Goal: Information Seeking & Learning: Check status

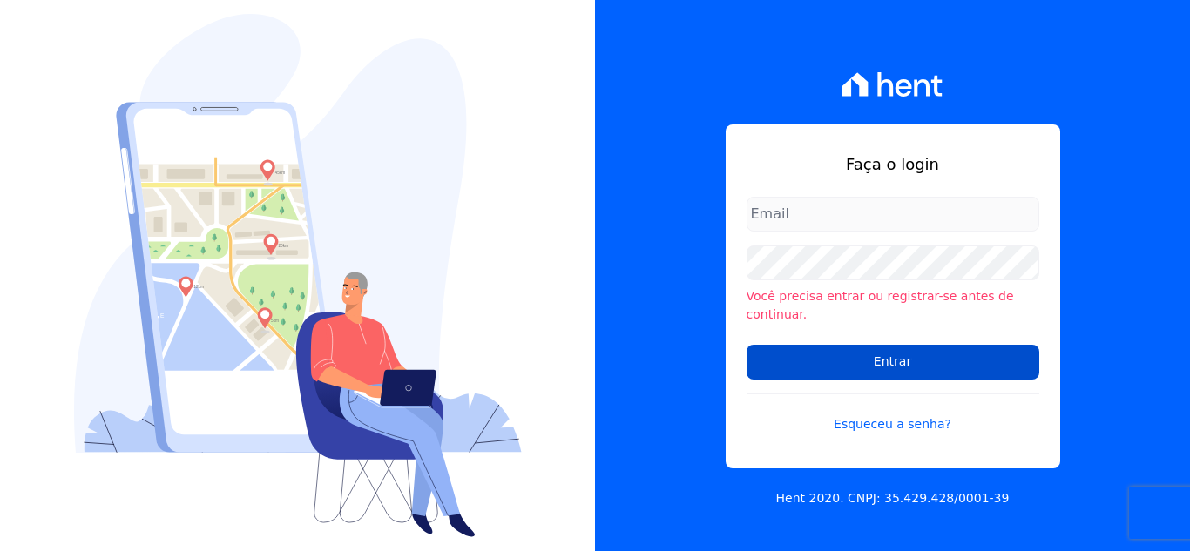
type input "[EMAIL_ADDRESS][DOMAIN_NAME]"
click at [904, 366] on input "Entrar" at bounding box center [892, 362] width 293 height 35
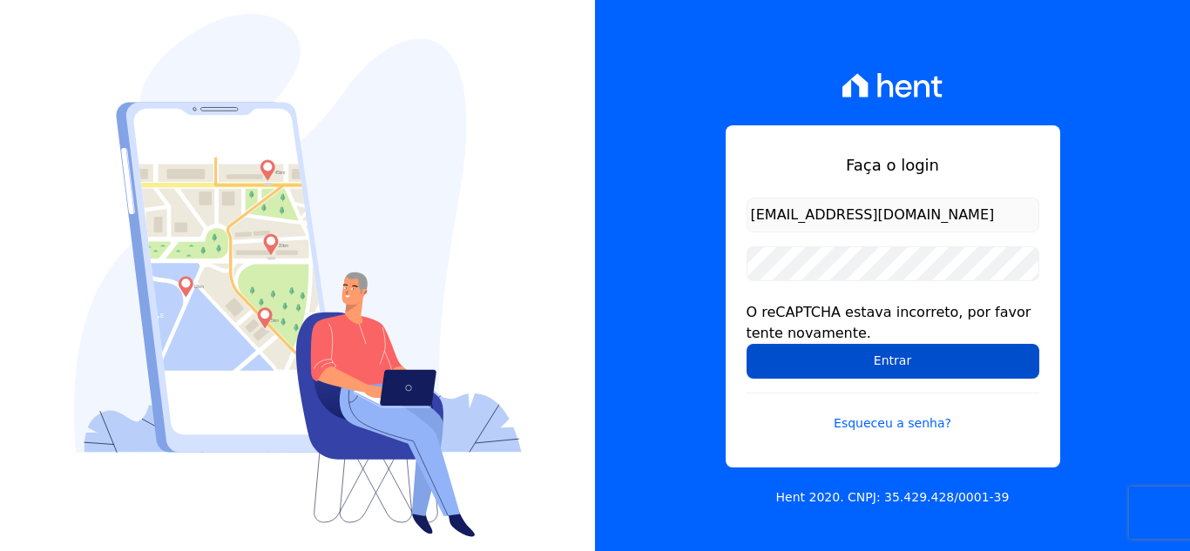
click at [813, 360] on input "Entrar" at bounding box center [892, 361] width 293 height 35
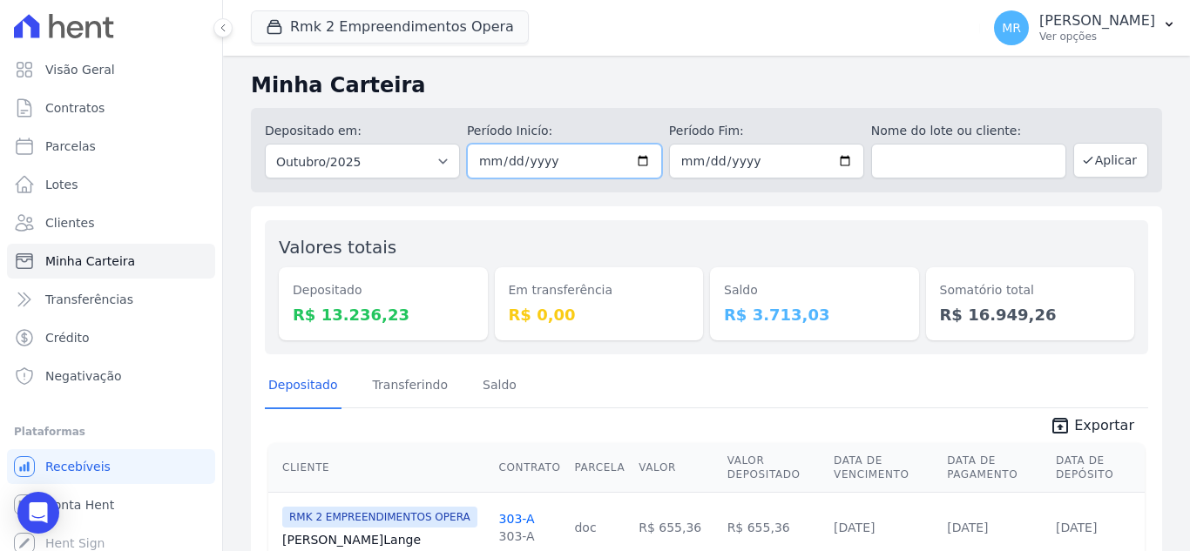
click at [635, 162] on input "2025-10-01" at bounding box center [564, 161] width 195 height 35
type input "2025-09-25"
click at [1081, 161] on icon "button" at bounding box center [1088, 160] width 14 height 14
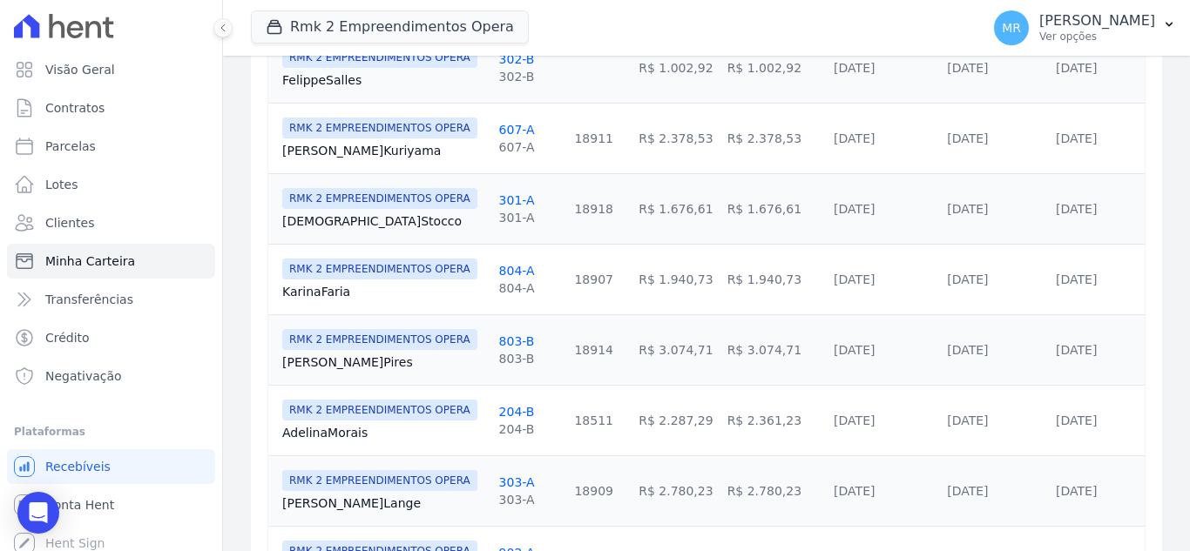
scroll to position [958, 0]
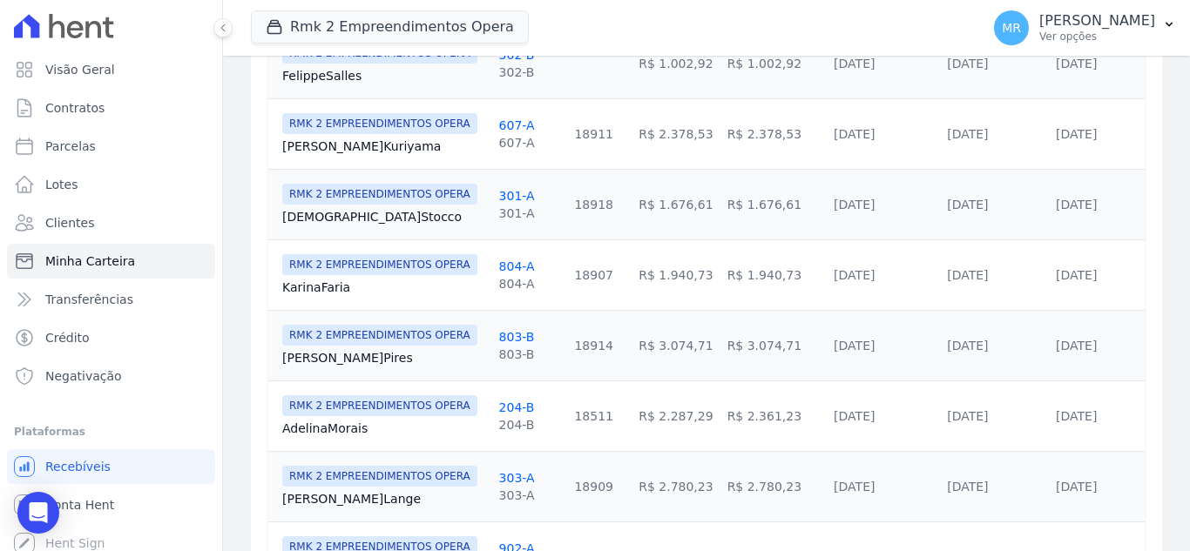
drag, startPoint x: 1027, startPoint y: 279, endPoint x: 1102, endPoint y: 278, distance: 74.9
click at [1102, 278] on td "[DATE]" at bounding box center [1097, 274] width 96 height 71
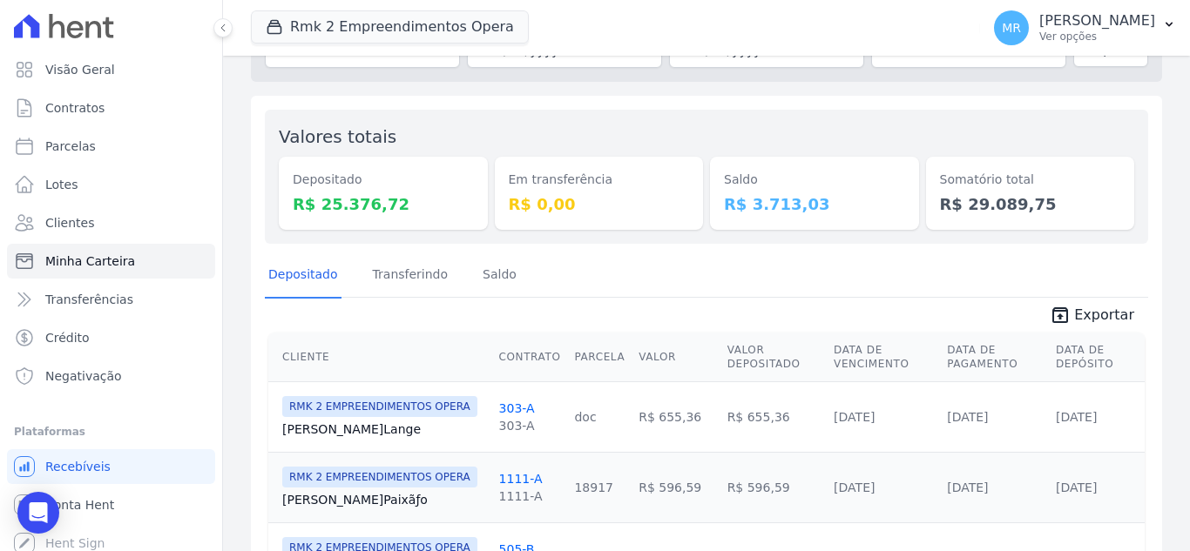
scroll to position [174, 0]
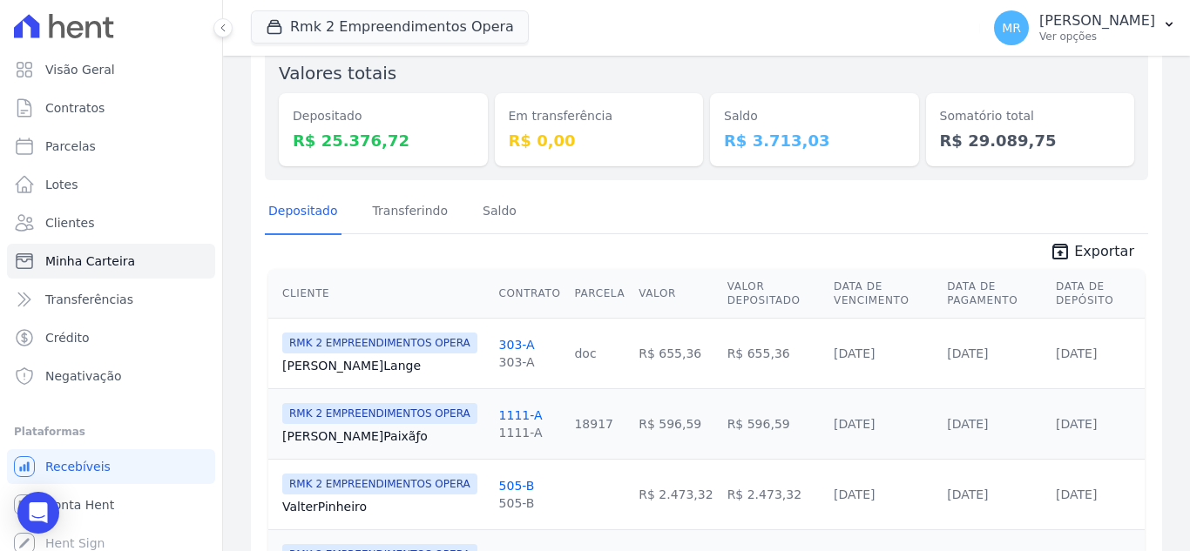
click at [306, 294] on th "Cliente" at bounding box center [380, 294] width 224 height 50
click at [336, 298] on th "Cliente" at bounding box center [380, 294] width 224 height 50
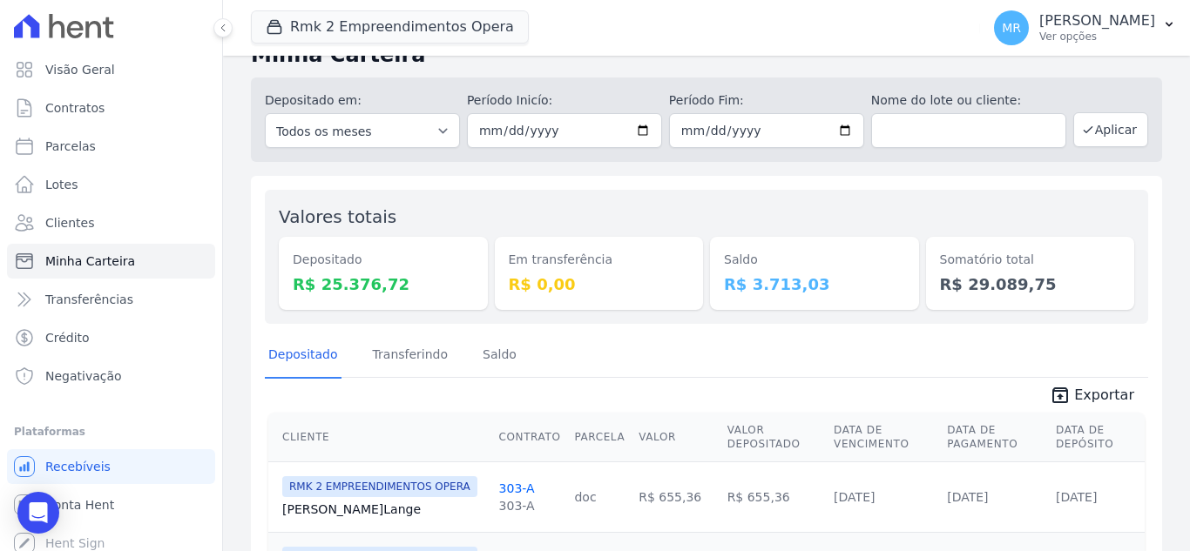
scroll to position [0, 0]
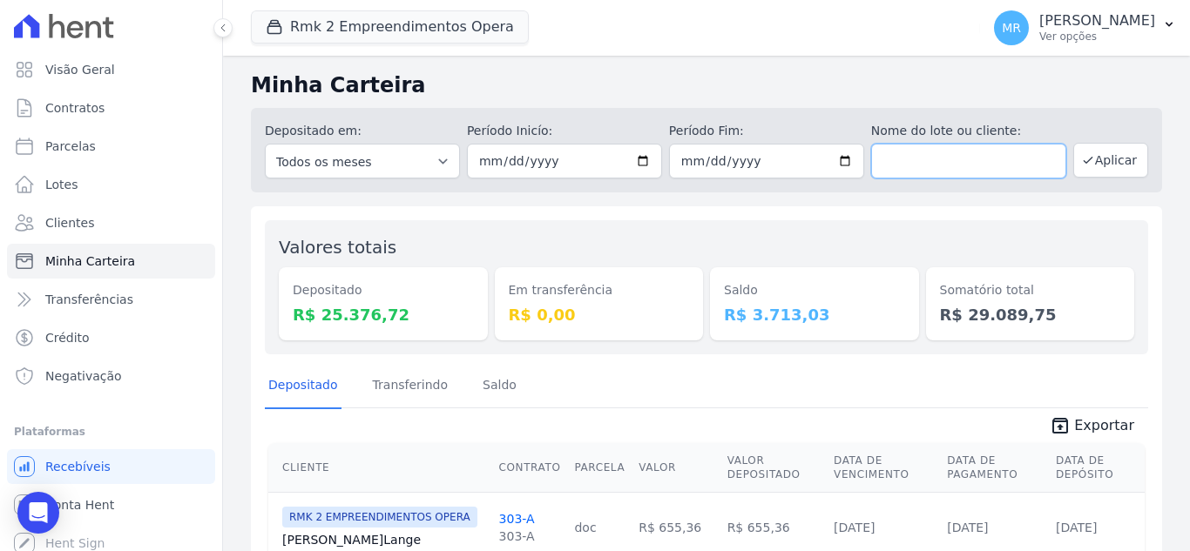
click at [894, 157] on input "text" at bounding box center [968, 161] width 195 height 35
type input "karina"
click at [1116, 165] on button "Aplicar" at bounding box center [1110, 160] width 75 height 35
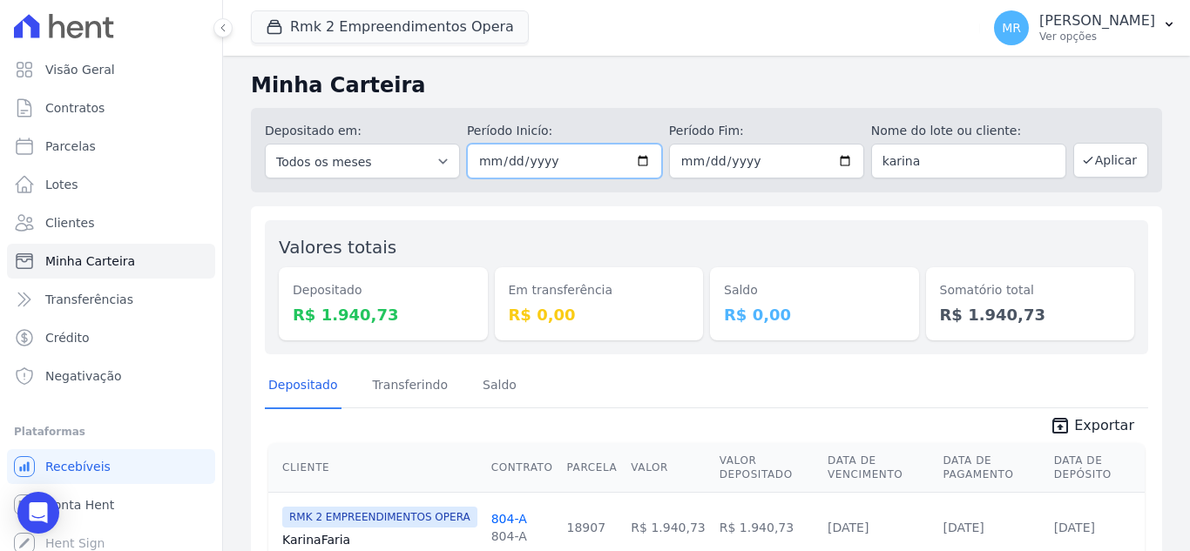
click at [642, 163] on input "2025-09-25" at bounding box center [564, 161] width 195 height 35
type input "2025-09-17"
click at [1081, 159] on icon "button" at bounding box center [1088, 160] width 14 height 14
click at [633, 161] on input "2025-09-17" at bounding box center [564, 161] width 195 height 35
type input "[DATE]"
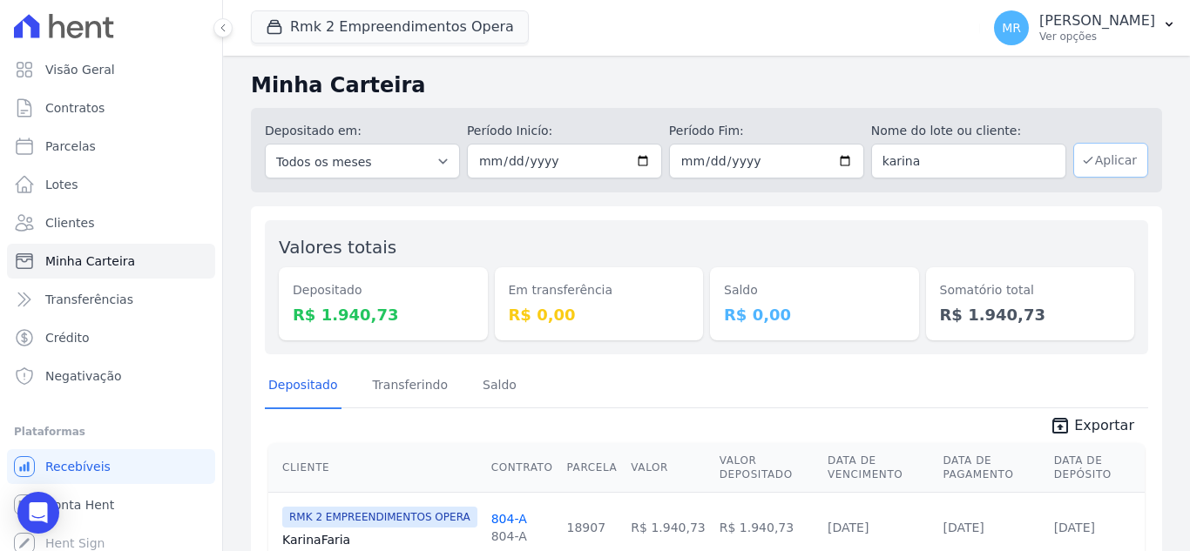
click at [1101, 155] on button "Aplicar" at bounding box center [1110, 160] width 75 height 35
drag, startPoint x: 910, startPoint y: 175, endPoint x: 833, endPoint y: 162, distance: 77.7
click at [833, 162] on div "Depositado em: Todos os meses Março/2024 Abril/2024 Maio/2024 Junho/2024 Julho/…" at bounding box center [706, 150] width 911 height 84
click at [1114, 153] on button "Aplicar" at bounding box center [1110, 160] width 75 height 35
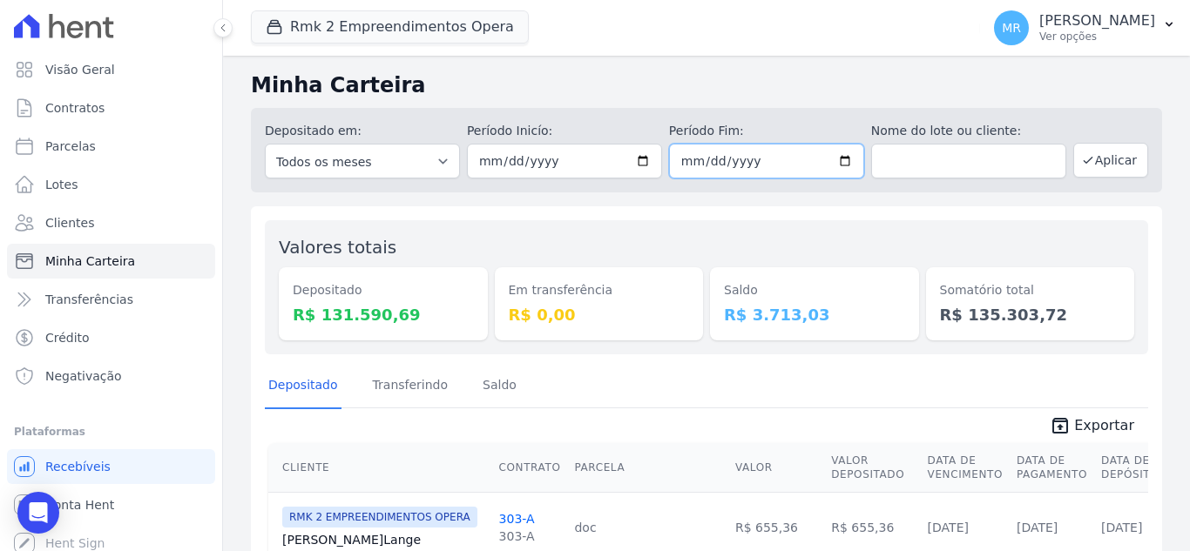
click at [839, 154] on input "2025-10-31" at bounding box center [766, 161] width 195 height 35
type input "[DATE]"
click at [1107, 163] on button "Aplicar" at bounding box center [1110, 160] width 75 height 35
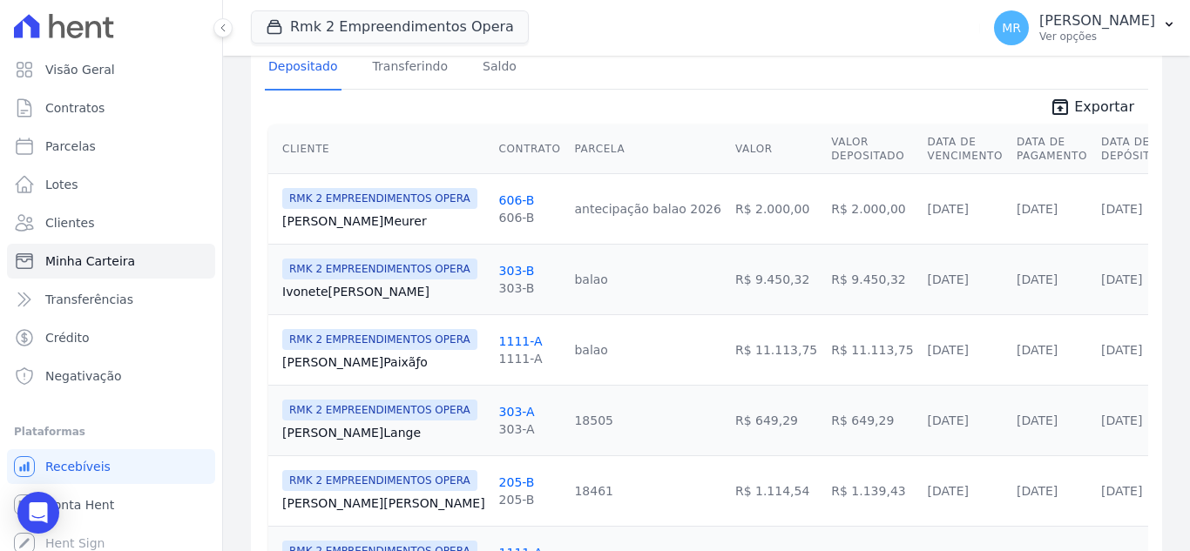
scroll to position [348, 0]
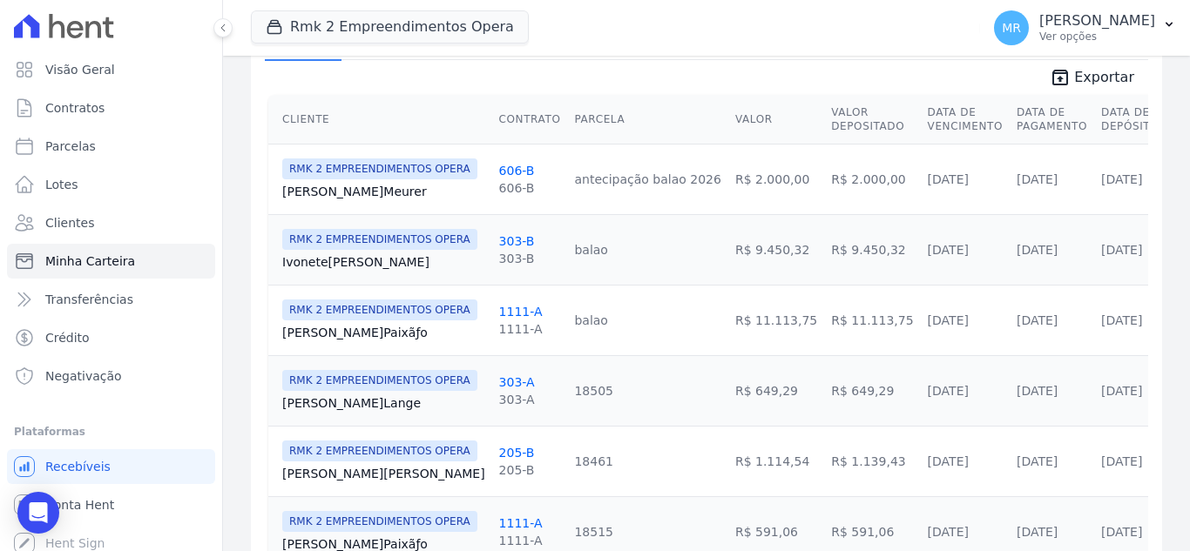
click at [921, 364] on td "[DATE]" at bounding box center [965, 390] width 89 height 71
click at [847, 338] on td "R$ 11.113,75" at bounding box center [872, 320] width 96 height 71
click at [824, 339] on td "R$ 11.113,75" at bounding box center [872, 320] width 96 height 71
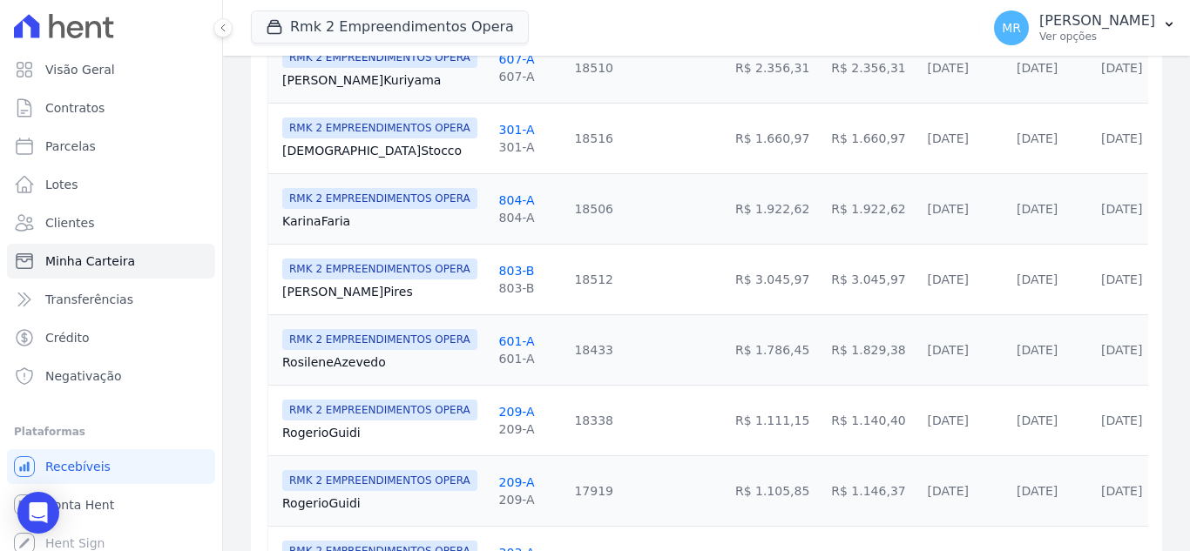
scroll to position [958, 0]
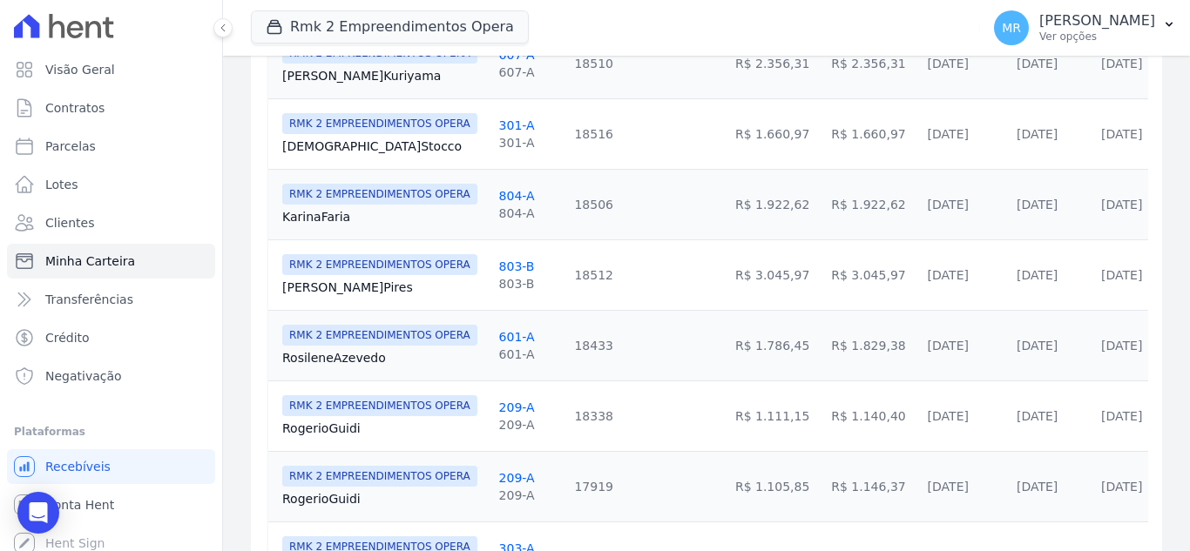
drag, startPoint x: 797, startPoint y: 270, endPoint x: 837, endPoint y: 278, distance: 40.8
click at [837, 278] on td "R$ 3.045,97" at bounding box center [872, 274] width 96 height 71
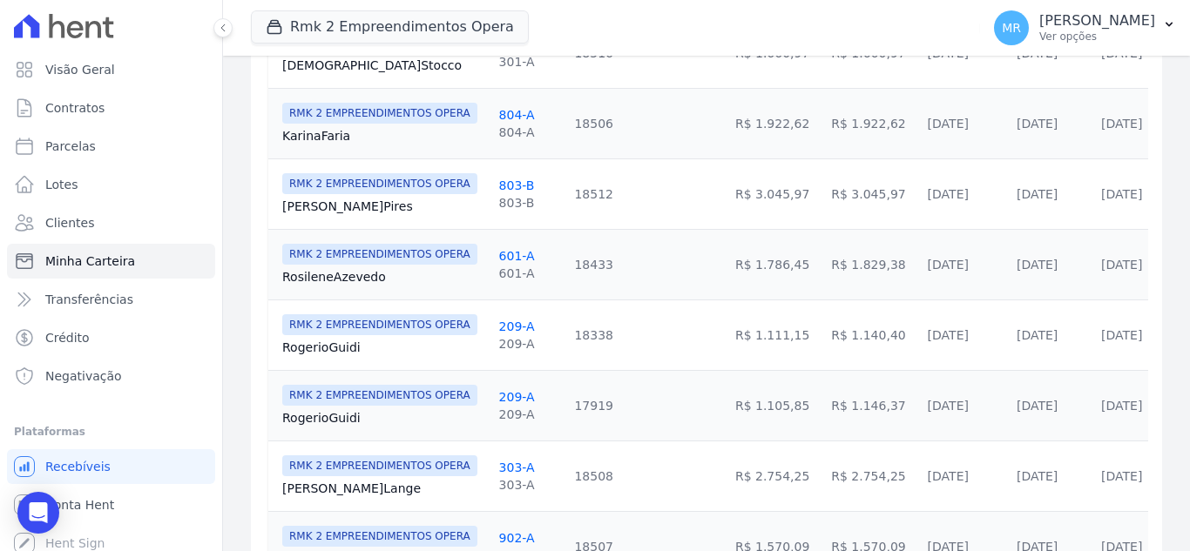
scroll to position [1054, 0]
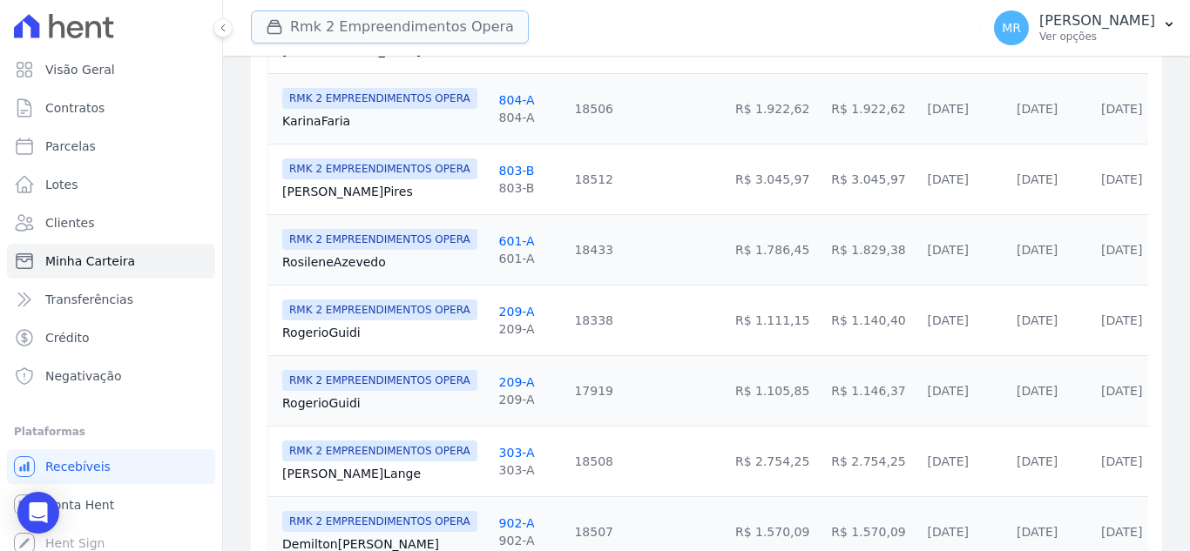
click at [373, 19] on button "Rmk 2 Empreendimentos Opera" at bounding box center [390, 26] width 278 height 33
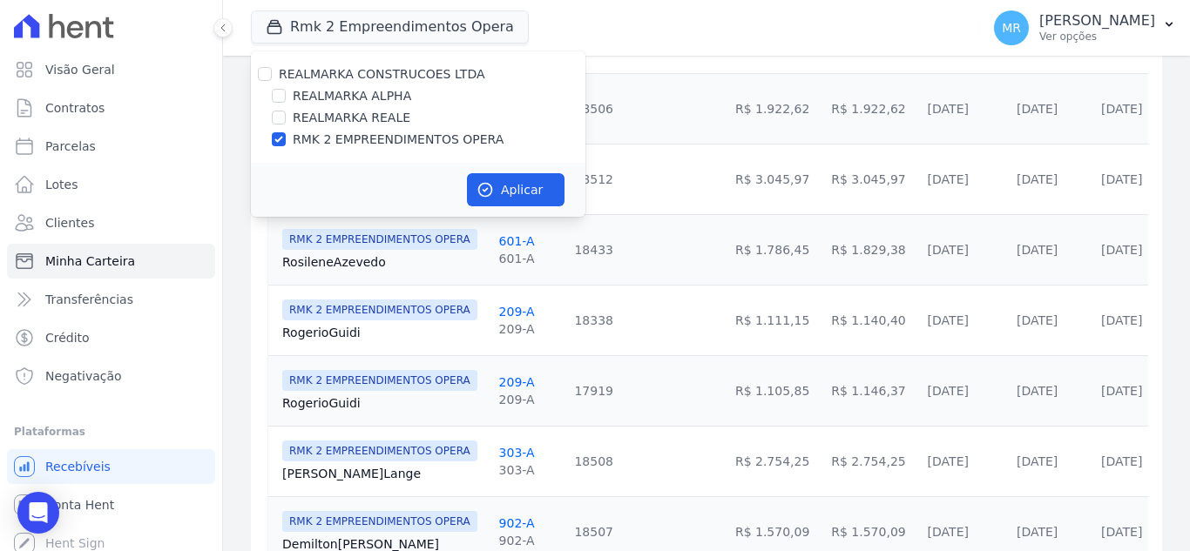
click at [330, 93] on label "REALMARKA ALPHA" at bounding box center [352, 96] width 118 height 18
click at [286, 93] on input "REALMARKA ALPHA" at bounding box center [279, 96] width 14 height 14
checkbox input "true"
click at [357, 134] on label "RMK 2 EMPREENDIMENTOS OPERA" at bounding box center [398, 140] width 211 height 18
click at [286, 134] on input "RMK 2 EMPREENDIMENTOS OPERA" at bounding box center [279, 139] width 14 height 14
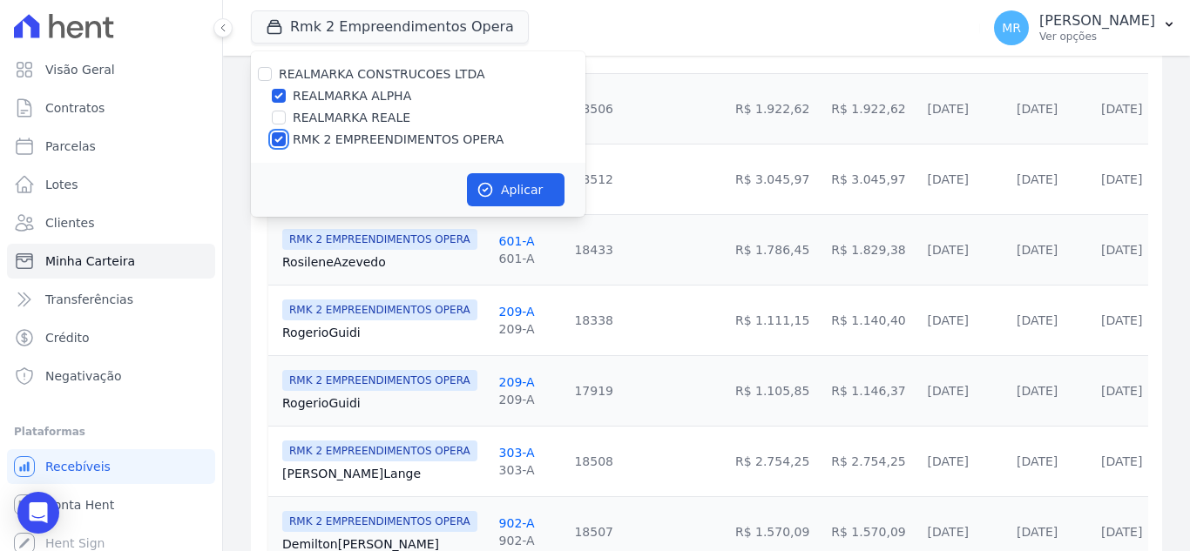
checkbox input "false"
click at [502, 183] on button "Aplicar" at bounding box center [516, 189] width 98 height 33
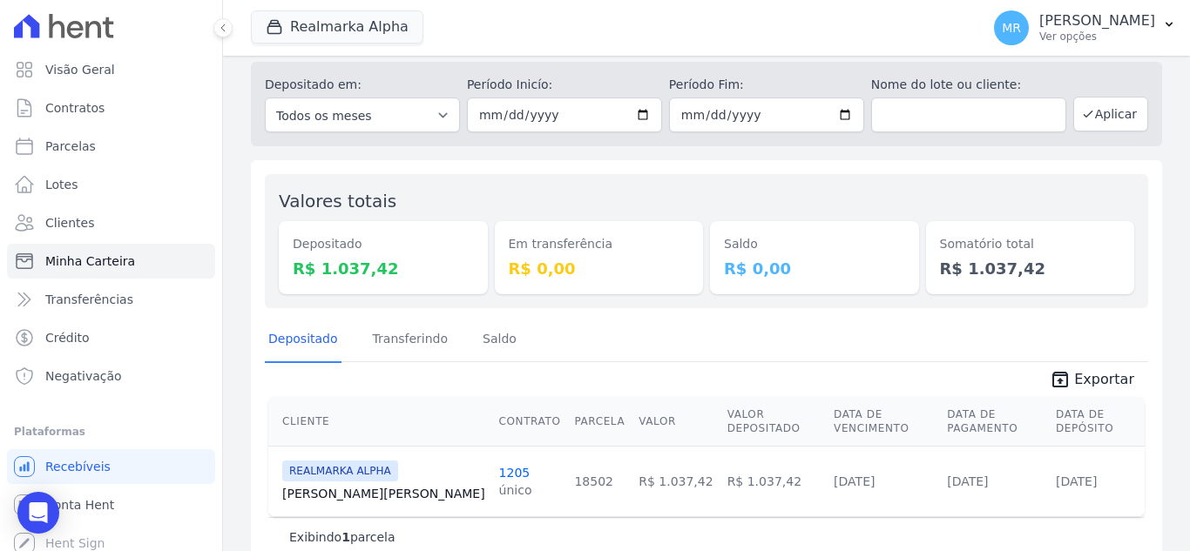
scroll to position [69, 0]
